Goal: Navigation & Orientation: Find specific page/section

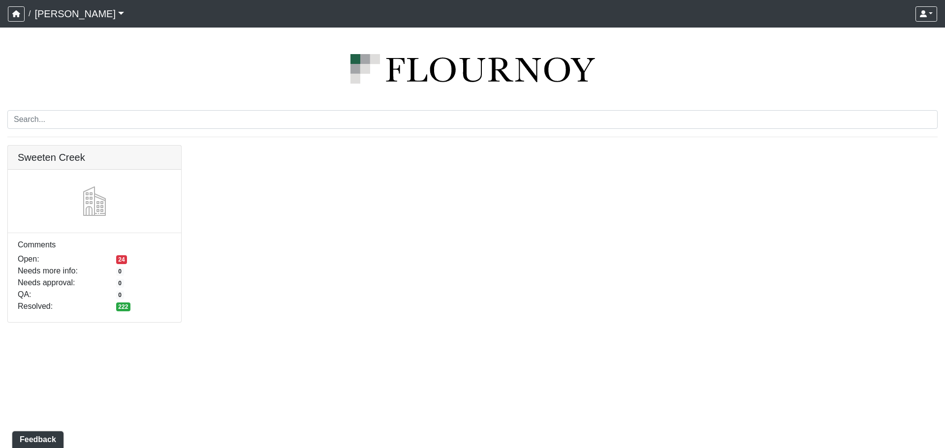
click at [83, 146] on link at bounding box center [94, 146] width 173 height 0
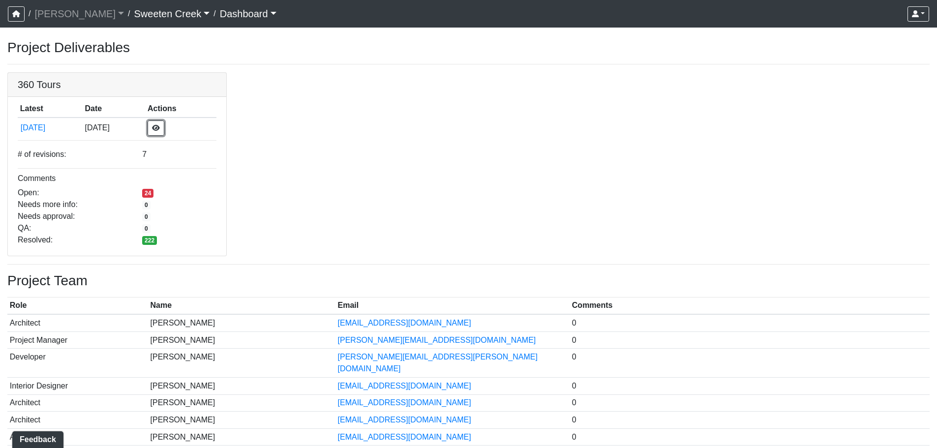
click at [164, 128] on button "button" at bounding box center [156, 128] width 17 height 15
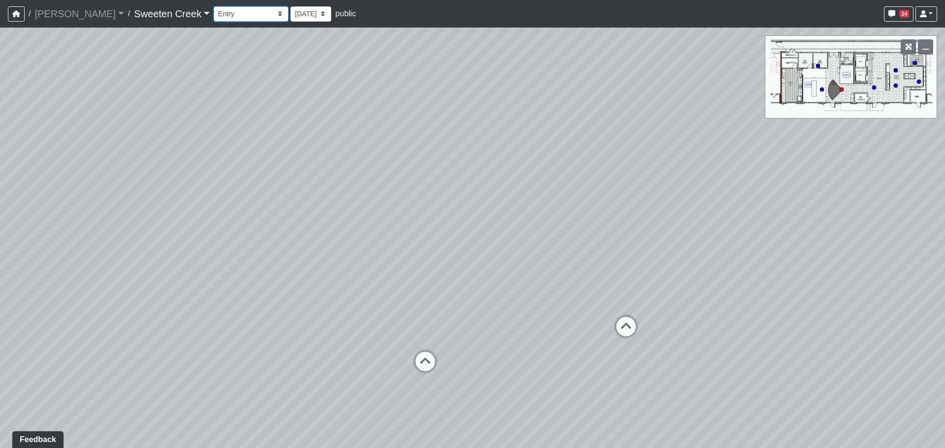
click at [214, 9] on select "Bistro Fitness - Hobby Booth Seating Counter Dining Dining 2 Elevators Elevator…" at bounding box center [251, 13] width 75 height 15
click at [214, 6] on select "Bistro Fitness - Hobby Booth Seating Counter Dining Dining 2 Elevators Elevator…" at bounding box center [251, 13] width 75 height 15
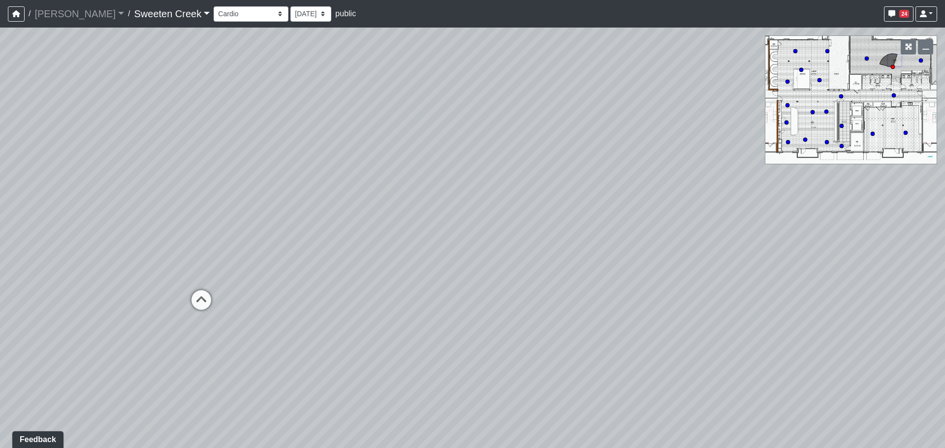
click at [892, 92] on div "Loading... Office Loading... Reception Loading... Mailroom - Elevator Lobby Loa…" at bounding box center [472, 238] width 945 height 421
click at [892, 93] on icon at bounding box center [893, 95] width 5 height 5
drag, startPoint x: 601, startPoint y: 299, endPoint x: 579, endPoint y: 298, distance: 21.7
click at [584, 299] on div "Loading... Office Loading... Reception Loading... Mailroom - Elevator Lobby Loa…" at bounding box center [472, 238] width 945 height 421
click at [840, 94] on icon at bounding box center [840, 96] width 5 height 5
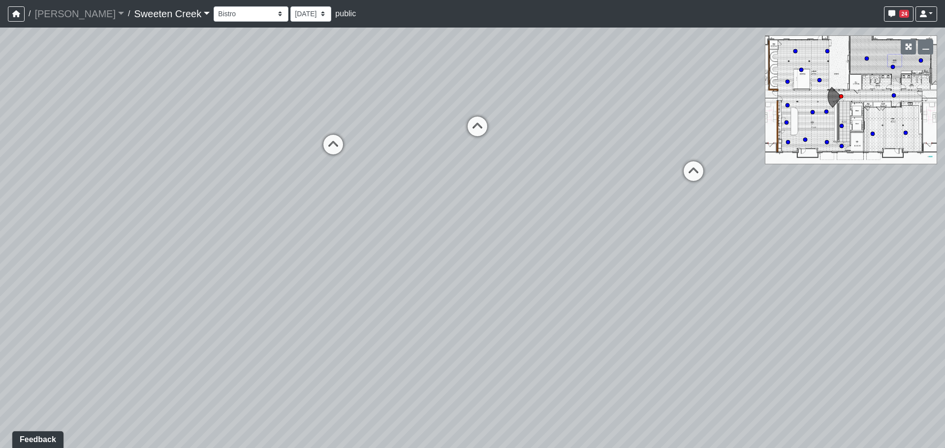
drag, startPoint x: 465, startPoint y: 268, endPoint x: 161, endPoint y: 107, distance: 344.0
click at [161, 107] on div "Loading... Office Loading... Reception Loading... Mailroom - Elevator Lobby Loa…" at bounding box center [472, 238] width 945 height 421
click at [591, 179] on icon at bounding box center [595, 186] width 30 height 30
drag, startPoint x: 525, startPoint y: 213, endPoint x: 545, endPoint y: 215, distance: 19.9
click at [519, 223] on div "Loading... Office Loading... Reception Loading... Mailroom - Elevator Lobby Loa…" at bounding box center [472, 238] width 945 height 421
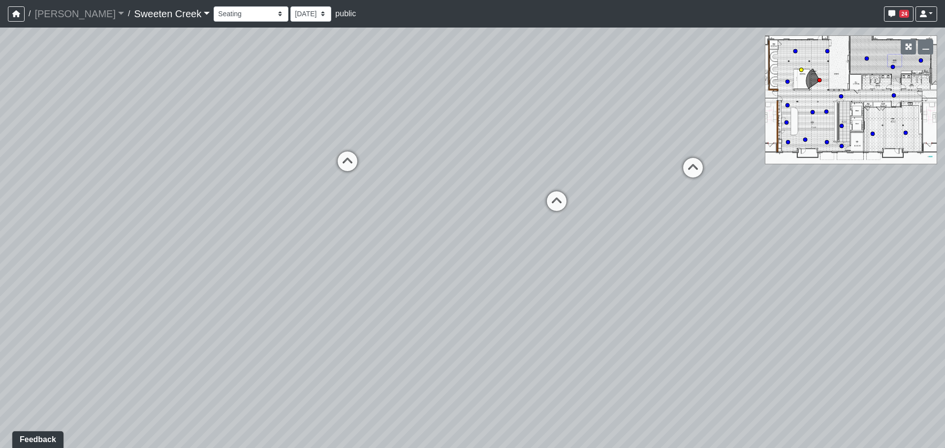
click at [556, 208] on icon at bounding box center [557, 206] width 30 height 30
drag, startPoint x: 663, startPoint y: 199, endPoint x: 408, endPoint y: 287, distance: 269.6
click at [361, 304] on div "Loading... Office Loading... Reception Loading... Mailroom - Elevator Lobby Loa…" at bounding box center [472, 238] width 945 height 421
click at [581, 297] on icon at bounding box center [582, 306] width 30 height 30
drag, startPoint x: 575, startPoint y: 239, endPoint x: 459, endPoint y: 241, distance: 116.1
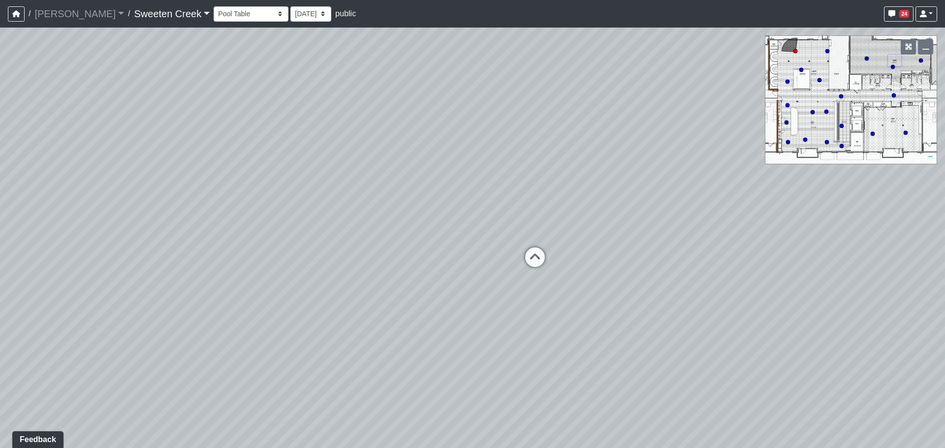
click at [461, 241] on div "Loading... Office Loading... Reception Loading... Mailroom - Elevator Lobby Loa…" at bounding box center [472, 238] width 945 height 421
drag, startPoint x: 337, startPoint y: 244, endPoint x: 514, endPoint y: 245, distance: 177.6
click at [318, 246] on div "Loading... Office Loading... Reception Loading... Mailroom - Elevator Lobby Loa…" at bounding box center [472, 238] width 945 height 421
click at [377, 245] on div "Loading... Office Loading... Reception Loading... Mailroom - Elevator Lobby Loa…" at bounding box center [472, 238] width 945 height 421
click at [589, 280] on icon at bounding box center [590, 286] width 30 height 30
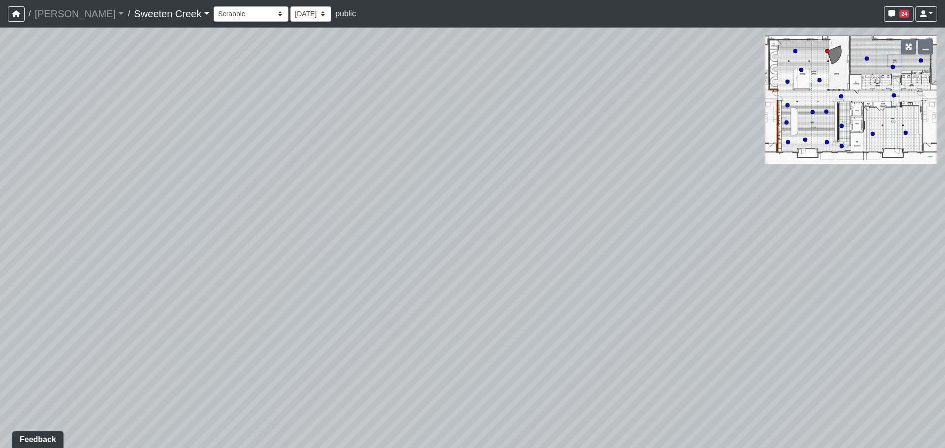
drag, startPoint x: 717, startPoint y: 255, endPoint x: 380, endPoint y: 251, distance: 336.6
click at [334, 255] on div "Loading... Office Loading... Reception Loading... Mailroom - Elevator Lobby Loa…" at bounding box center [472, 238] width 945 height 421
drag, startPoint x: 577, startPoint y: 247, endPoint x: 220, endPoint y: 246, distance: 356.2
click at [216, 247] on div "Loading... Office Loading... Reception Loading... Mailroom - Elevator Lobby Loa…" at bounding box center [472, 238] width 945 height 421
click at [630, 289] on icon at bounding box center [627, 294] width 30 height 30
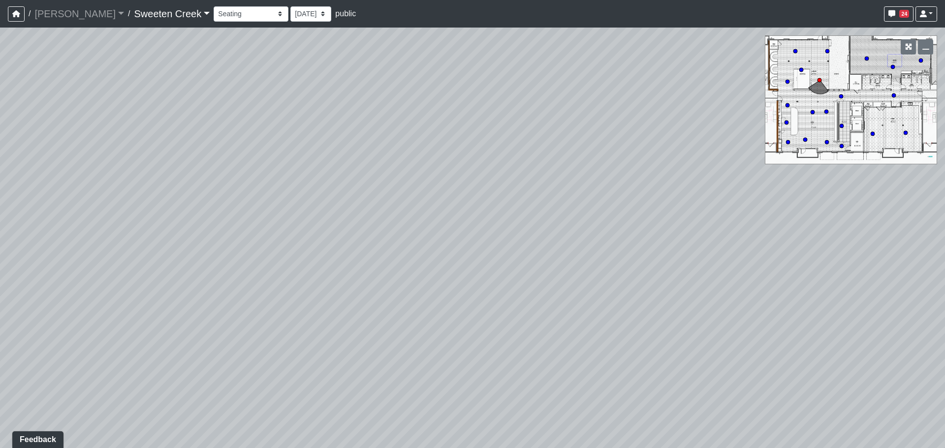
drag, startPoint x: 746, startPoint y: 299, endPoint x: 557, endPoint y: 267, distance: 192.1
click at [557, 268] on div "Loading... Office Loading... Reception Loading... Mailroom - Elevator Lobby Loa…" at bounding box center [472, 238] width 945 height 421
click at [811, 113] on circle at bounding box center [812, 112] width 4 height 4
drag, startPoint x: 638, startPoint y: 321, endPoint x: 311, endPoint y: 271, distance: 331.0
click at [308, 272] on div "Loading... Office Loading... Reception Loading... Mailroom - Elevator Lobby Loa…" at bounding box center [472, 238] width 945 height 421
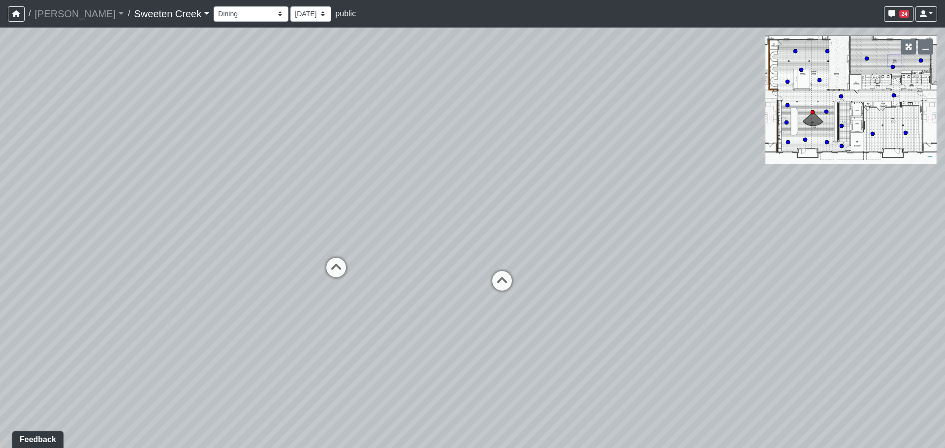
drag, startPoint x: 515, startPoint y: 266, endPoint x: 372, endPoint y: 266, distance: 142.7
click at [372, 266] on div "Loading... Office Loading... Reception Loading... Mailroom - Elevator Lobby Loa…" at bounding box center [472, 238] width 945 height 421
drag, startPoint x: 323, startPoint y: 283, endPoint x: 492, endPoint y: 263, distance: 170.5
click at [492, 263] on div "Loading... Office Loading... Reception Loading... Mailroom - Elevator Lobby Loa…" at bounding box center [472, 238] width 945 height 421
drag, startPoint x: 513, startPoint y: 265, endPoint x: 243, endPoint y: 276, distance: 269.8
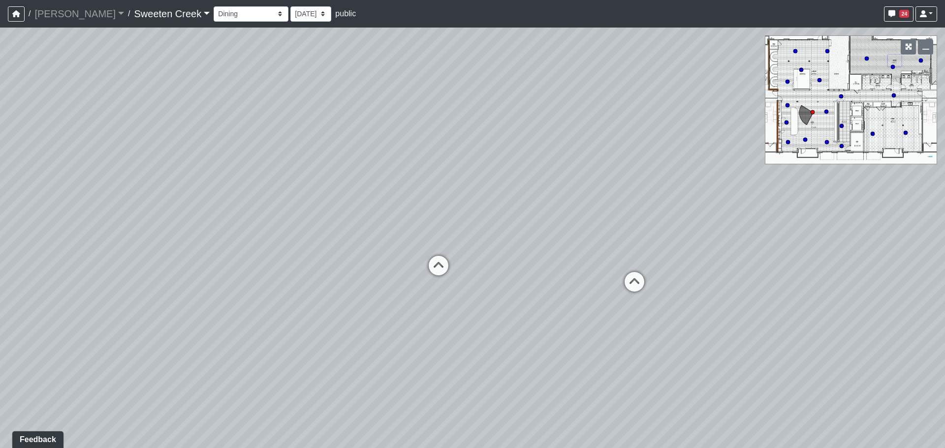
click at [243, 276] on div "Loading... Office Loading... Reception Loading... Mailroom - Elevator Lobby Loa…" at bounding box center [472, 238] width 945 height 421
click at [639, 285] on icon at bounding box center [632, 288] width 30 height 30
drag, startPoint x: 399, startPoint y: 318, endPoint x: 746, endPoint y: 295, distance: 348.6
click at [746, 295] on div "Loading... Office Loading... Reception Loading... Mailroom - Elevator Lobby Loa…" at bounding box center [472, 238] width 945 height 421
drag, startPoint x: 881, startPoint y: 296, endPoint x: 913, endPoint y: 177, distance: 123.6
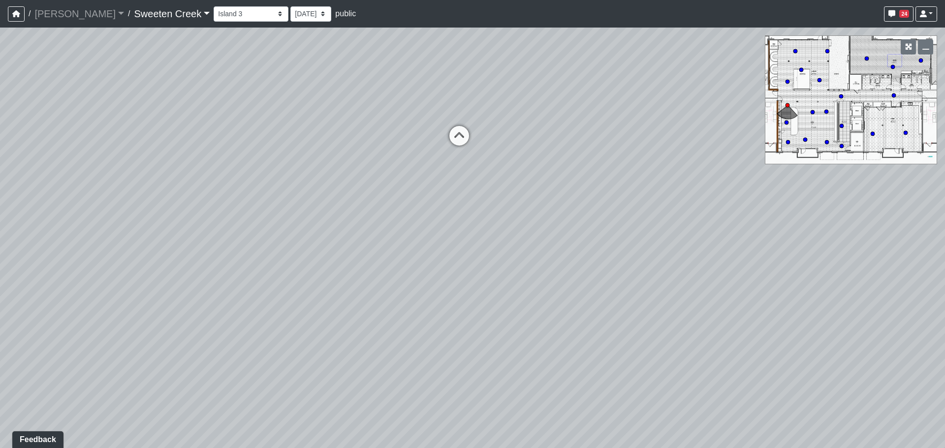
click at [913, 177] on div "Loading... Office Loading... Reception Loading... Mailroom - Elevator Lobby Loa…" at bounding box center [472, 238] width 945 height 421
click at [462, 134] on icon at bounding box center [464, 135] width 30 height 30
drag, startPoint x: 363, startPoint y: 205, endPoint x: 674, endPoint y: 317, distance: 331.0
click at [673, 317] on div "Loading... Office Loading... Reception Loading... Mailroom - Elevator Lobby Loa…" at bounding box center [472, 238] width 945 height 421
click at [629, 243] on icon at bounding box center [626, 248] width 30 height 30
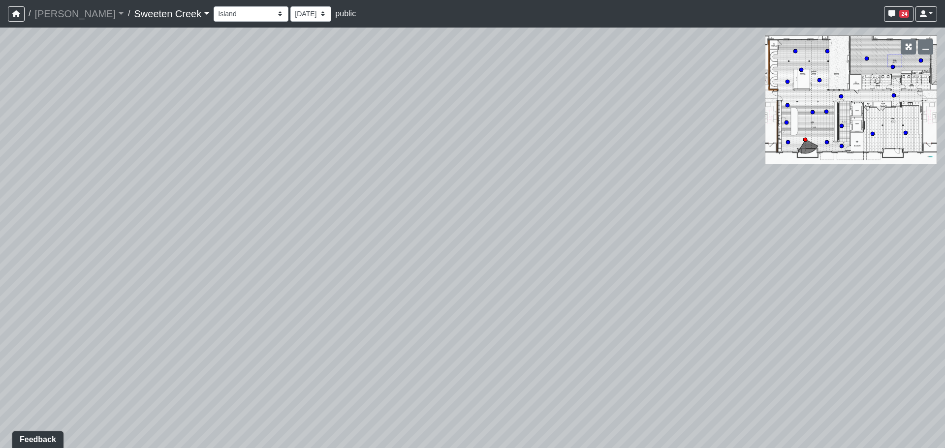
drag, startPoint x: 593, startPoint y: 216, endPoint x: 284, endPoint y: 177, distance: 310.9
click at [266, 177] on div "Loading... Office Loading... Reception Loading... Mailroom - Elevator Lobby Loa…" at bounding box center [472, 238] width 945 height 421
drag, startPoint x: 579, startPoint y: 160, endPoint x: 225, endPoint y: 239, distance: 362.9
click at [225, 237] on div "Loading... Office Loading... Reception Loading... Mailroom - Elevator Lobby Loa…" at bounding box center [472, 238] width 945 height 421
drag, startPoint x: 338, startPoint y: 272, endPoint x: 340, endPoint y: 289, distance: 16.8
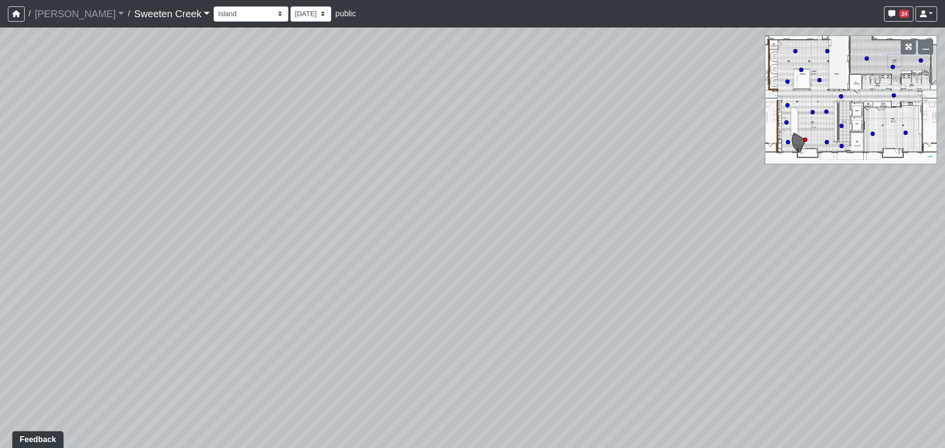
click at [339, 290] on div "Loading... Office Loading... Reception Loading... Mailroom - Elevator Lobby Loa…" at bounding box center [472, 238] width 945 height 421
drag, startPoint x: 595, startPoint y: 263, endPoint x: 306, endPoint y: 248, distance: 289.7
click at [306, 248] on div "Loading... Office Loading... Reception Loading... Mailroom - Elevator Lobby Loa…" at bounding box center [472, 238] width 945 height 421
click at [383, 203] on div "Loading... Office Loading... Reception Loading... Mailroom - Elevator Lobby Loa…" at bounding box center [472, 238] width 945 height 421
click at [539, 170] on icon at bounding box center [542, 176] width 30 height 30
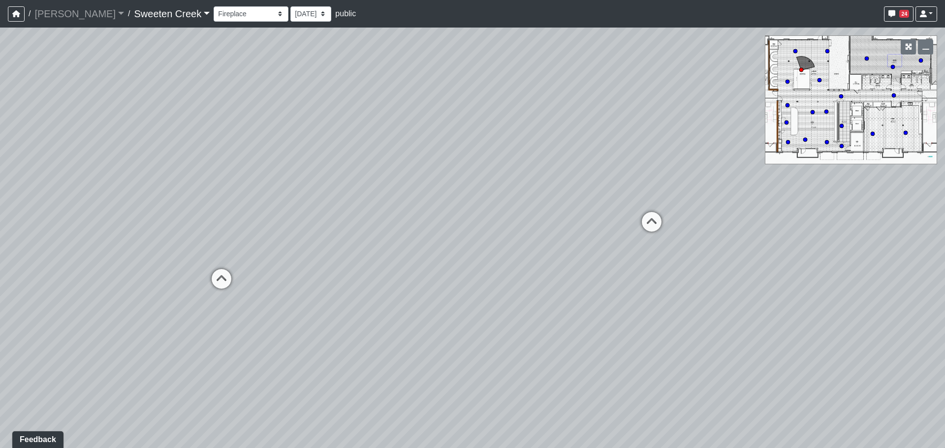
drag, startPoint x: 499, startPoint y: 197, endPoint x: 207, endPoint y: 180, distance: 293.2
click at [207, 180] on div "Loading... Office Loading... Reception Loading... Mailroom - Elevator Lobby Loa…" at bounding box center [472, 238] width 945 height 421
drag, startPoint x: 444, startPoint y: 157, endPoint x: 315, endPoint y: 147, distance: 128.9
click at [310, 149] on div "Loading... Office Loading... Reception Loading... Mailroom - Elevator Lobby Loa…" at bounding box center [472, 238] width 945 height 421
click at [622, 210] on icon at bounding box center [622, 225] width 30 height 30
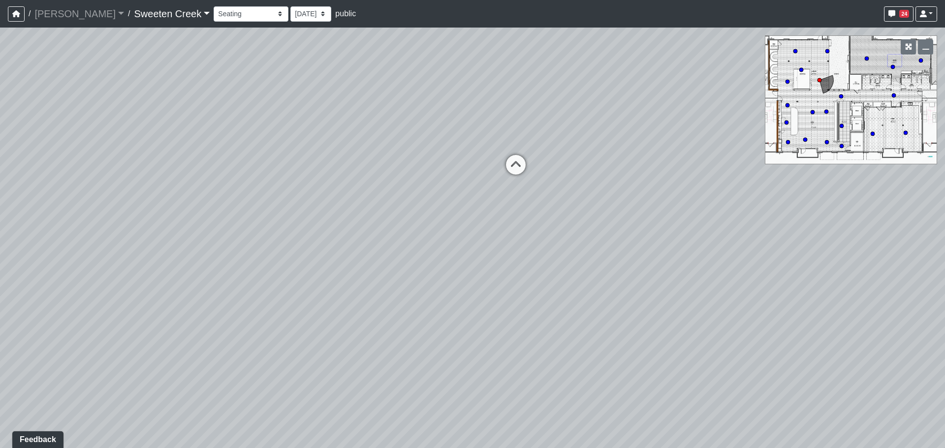
drag, startPoint x: 397, startPoint y: 188, endPoint x: 401, endPoint y: 170, distance: 18.4
click at [343, 172] on div "Loading... Office Loading... Reception Loading... Mailroom - Elevator Lobby Loa…" at bounding box center [472, 238] width 945 height 421
click at [526, 156] on icon at bounding box center [529, 161] width 30 height 30
drag, startPoint x: 502, startPoint y: 173, endPoint x: 262, endPoint y: 136, distance: 242.4
click at [262, 136] on div "Loading... Office Loading... Reception Loading... Mailroom - Elevator Lobby Loa…" at bounding box center [472, 238] width 945 height 421
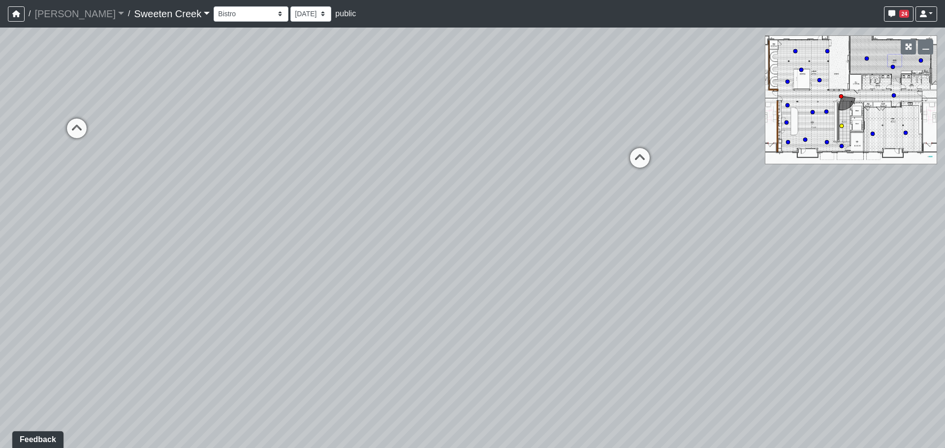
click at [645, 158] on icon at bounding box center [640, 163] width 30 height 30
drag, startPoint x: 679, startPoint y: 290, endPoint x: 691, endPoint y: 112, distance: 179.0
click at [691, 112] on div "Loading... Office Loading... Reception Loading... Mailroom - Elevator Lobby Loa…" at bounding box center [472, 238] width 945 height 421
drag, startPoint x: 461, startPoint y: 259, endPoint x: 733, endPoint y: 216, distance: 275.9
click at [740, 212] on div "Loading... Office Loading... Reception Loading... Mailroom - Elevator Lobby Loa…" at bounding box center [472, 238] width 945 height 421
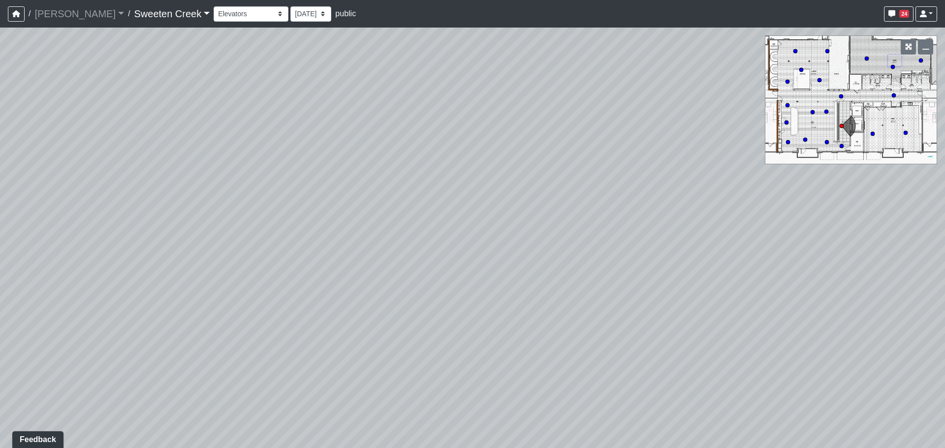
drag, startPoint x: 473, startPoint y: 229, endPoint x: 547, endPoint y: 208, distance: 76.3
click at [778, 233] on div "Loading... Office Loading... Reception Loading... Mailroom - Elevator Lobby Loa…" at bounding box center [472, 238] width 945 height 421
drag, startPoint x: 441, startPoint y: 227, endPoint x: 491, endPoint y: 362, distance: 144.1
click at [491, 362] on div "Loading... Office Loading... Reception Loading... Mailroom - Elevator Lobby Loa…" at bounding box center [472, 238] width 945 height 421
drag, startPoint x: 429, startPoint y: 225, endPoint x: 431, endPoint y: 234, distance: 8.6
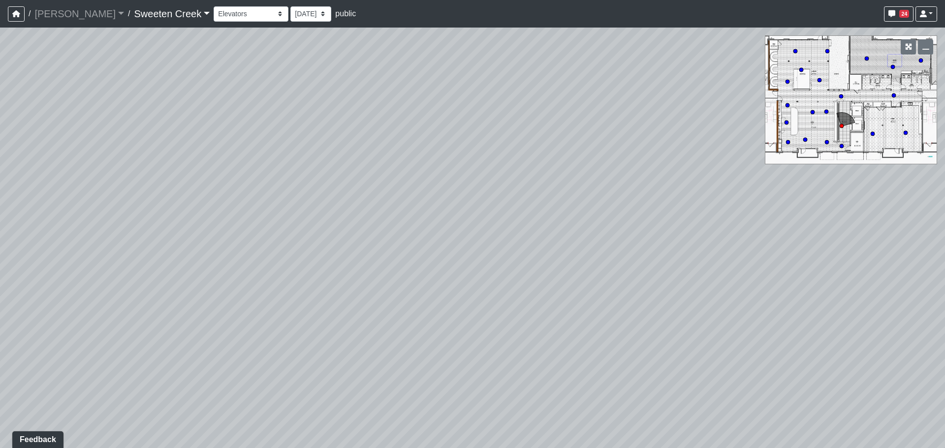
click at [431, 234] on div "Loading... Office Loading... Reception Loading... Mailroom - Elevator Lobby Loa…" at bounding box center [472, 238] width 945 height 421
click at [369, 97] on icon at bounding box center [381, 109] width 30 height 30
drag, startPoint x: 798, startPoint y: 197, endPoint x: 374, endPoint y: 231, distance: 424.9
click at [350, 267] on div "Loading... Office Loading... Reception Loading... Mailroom - Elevator Lobby Loa…" at bounding box center [472, 238] width 945 height 421
drag
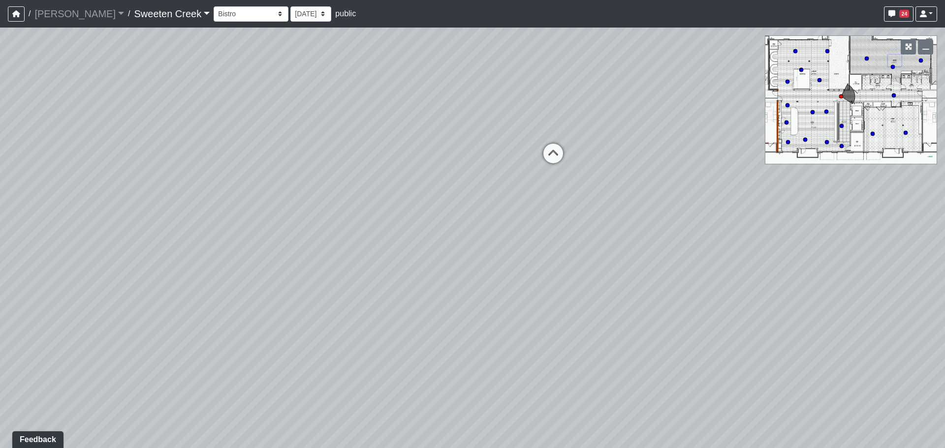
click at [489, 211] on div "Loading... Office Loading... Reception Loading... Mailroom - Elevator Lobby Loa…" at bounding box center [472, 238] width 945 height 421
click at [530, 183] on icon at bounding box center [538, 181] width 30 height 30
click at [843, 236] on div "Loading... Office Loading... Reception Loading... Mailroom - Elevator Lobby Loa…" at bounding box center [472, 238] width 945 height 421
click at [223, 202] on div "Loading... Office Loading... Reception Loading... Mailroom - Elevator Lobby Loa…" at bounding box center [472, 238] width 945 height 421
click at [192, 260] on div "Loading... Office Loading... Reception Loading... Mailroom - Elevator Lobby Loa…" at bounding box center [472, 238] width 945 height 421
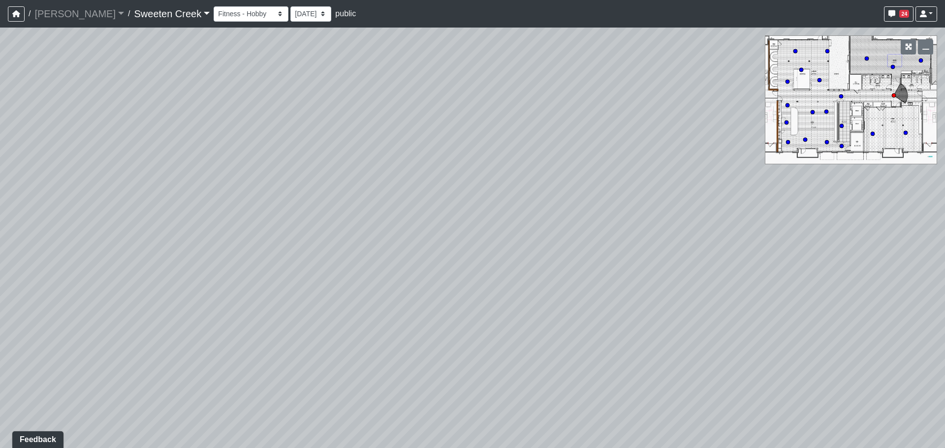
click at [251, 283] on div "Loading... Office Loading... Reception Loading... Mailroom - Elevator Lobby Loa…" at bounding box center [472, 238] width 945 height 421
click at [376, 282] on div "Loading... Office Loading... Reception Loading... Mailroom - Elevator Lobby Loa…" at bounding box center [472, 238] width 945 height 421
click at [904, 130] on icon at bounding box center [905, 132] width 5 height 5
click at [572, 177] on div "Loading... Office Loading... Reception Loading... Mailroom - Elevator Lobby Loa…" at bounding box center [472, 238] width 945 height 421
click at [606, 196] on div "Loading... Office Loading... Reception Loading... Mailroom - Elevator Lobby Loa…" at bounding box center [472, 238] width 945 height 421
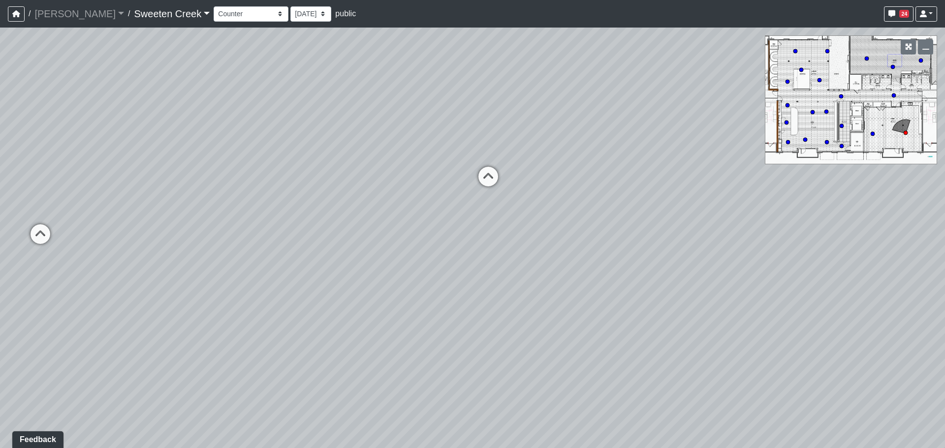
click at [182, 156] on div "Loading... Office Loading... Reception Loading... Mailroom - Elevator Lobby Loa…" at bounding box center [472, 238] width 945 height 421
click at [260, 259] on div "Loading... Office Loading... Reception Loading... Mailroom - Elevator Lobby Loa…" at bounding box center [472, 238] width 945 height 421
click at [172, 271] on div "Loading... Office Loading... Reception Loading... Mailroom - Elevator Lobby Loa…" at bounding box center [472, 238] width 945 height 421
click at [669, 303] on div "Loading... Office Loading... Reception Loading... Mailroom - Elevator Lobby Loa…" at bounding box center [472, 238] width 945 height 421
click at [761, 251] on div "Loading... Office Loading... Reception Loading... Mailroom - Elevator Lobby Loa…" at bounding box center [472, 238] width 945 height 421
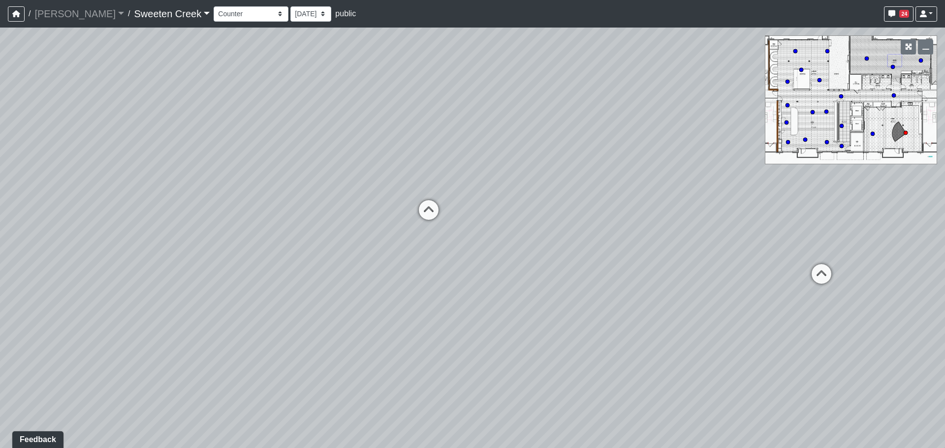
click at [581, 265] on div "Loading... Office Loading... Reception Loading... Mailroom - Elevator Lobby Loa…" at bounding box center [472, 238] width 945 height 421
click at [443, 210] on icon at bounding box center [437, 217] width 30 height 30
click at [369, 285] on div "Loading... Office Loading... Reception Loading... Mailroom - Elevator Lobby Loa…" at bounding box center [472, 238] width 945 height 421
click at [296, 265] on div "Loading... Office Loading... Reception Loading... Mailroom - Elevator Lobby Loa…" at bounding box center [472, 238] width 945 height 421
click at [445, 294] on div "Loading... Office Loading... Reception Loading... Mailroom - Elevator Lobby Loa…" at bounding box center [472, 238] width 945 height 421
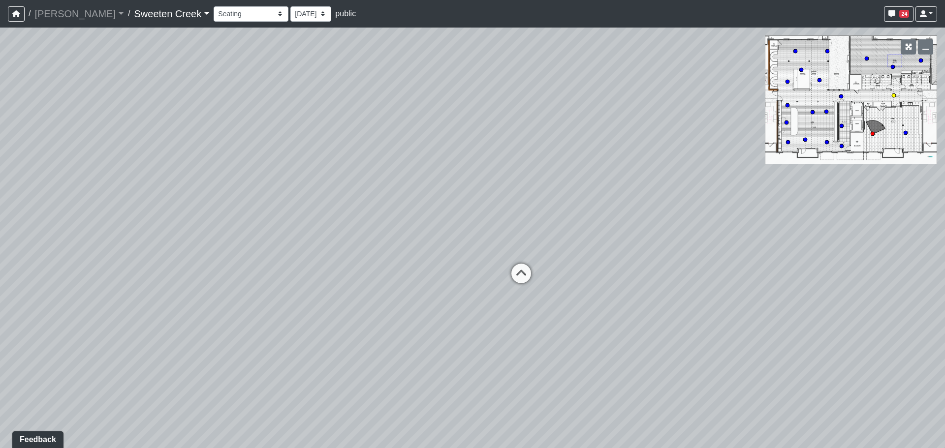
click at [524, 270] on icon at bounding box center [521, 279] width 30 height 30
select select "rUYLL8ZzAoQGRdu2BWH8sW"
